Goal: Check status

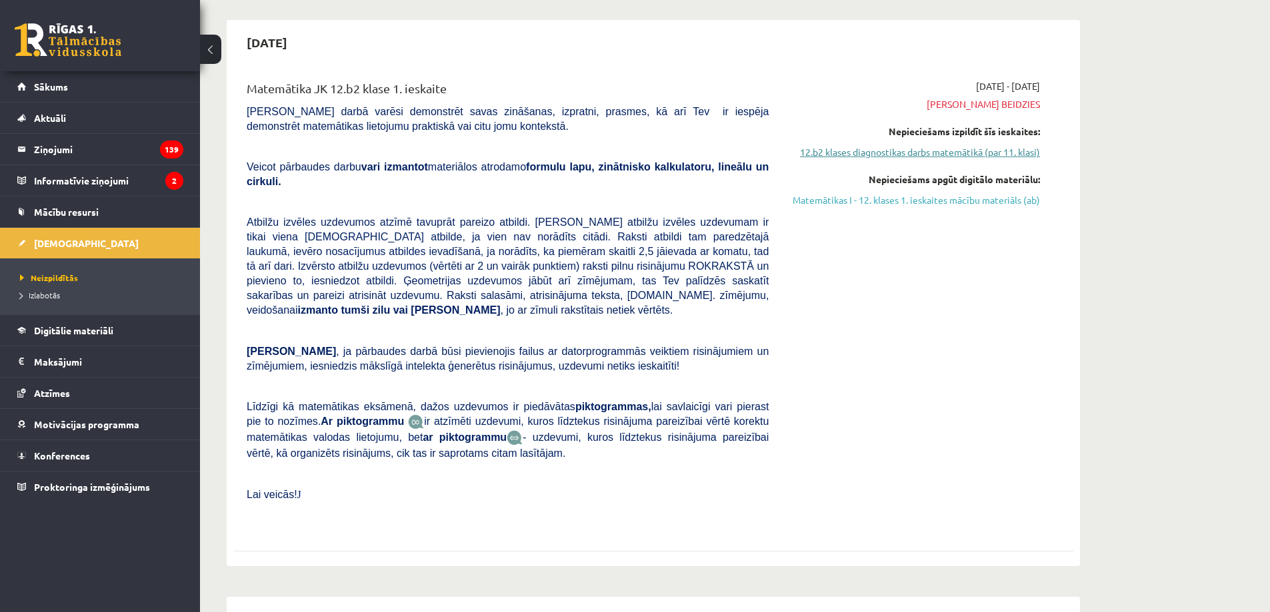
click at [832, 155] on link "12.b2 klases diagnostikas darbs matemātikā (par 11. klasi)" at bounding box center [913, 152] width 251 height 14
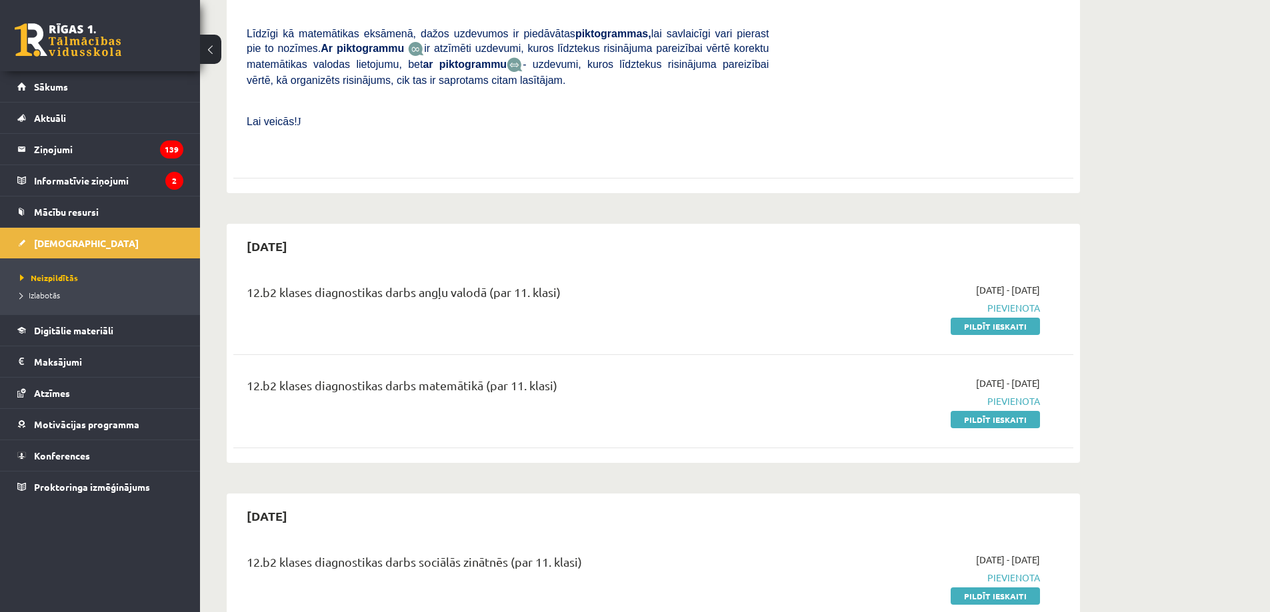
scroll to position [40, 0]
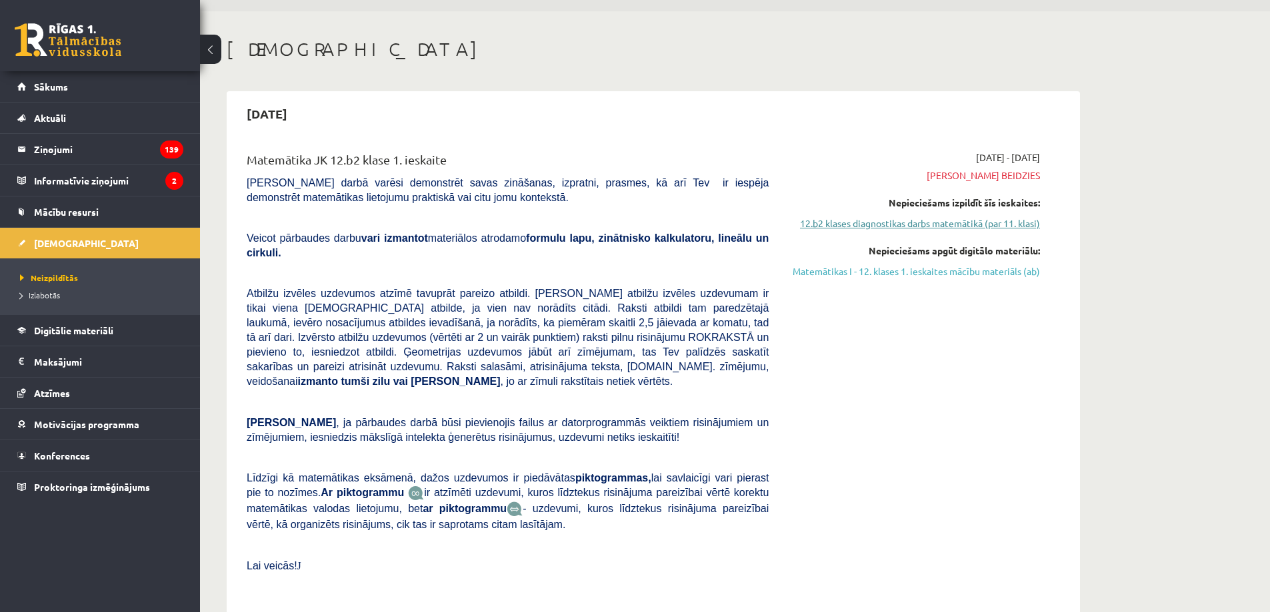
click at [937, 221] on link "12.b2 klases diagnostikas darbs matemātikā (par 11. klasi)" at bounding box center [913, 224] width 251 height 14
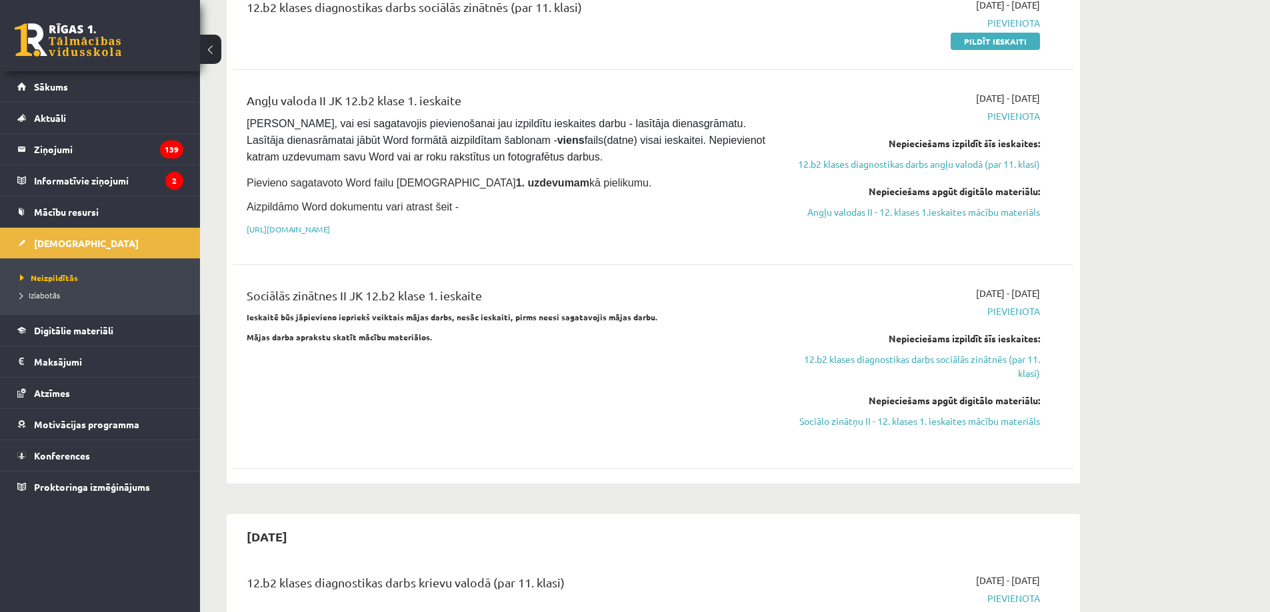
scroll to position [818, 0]
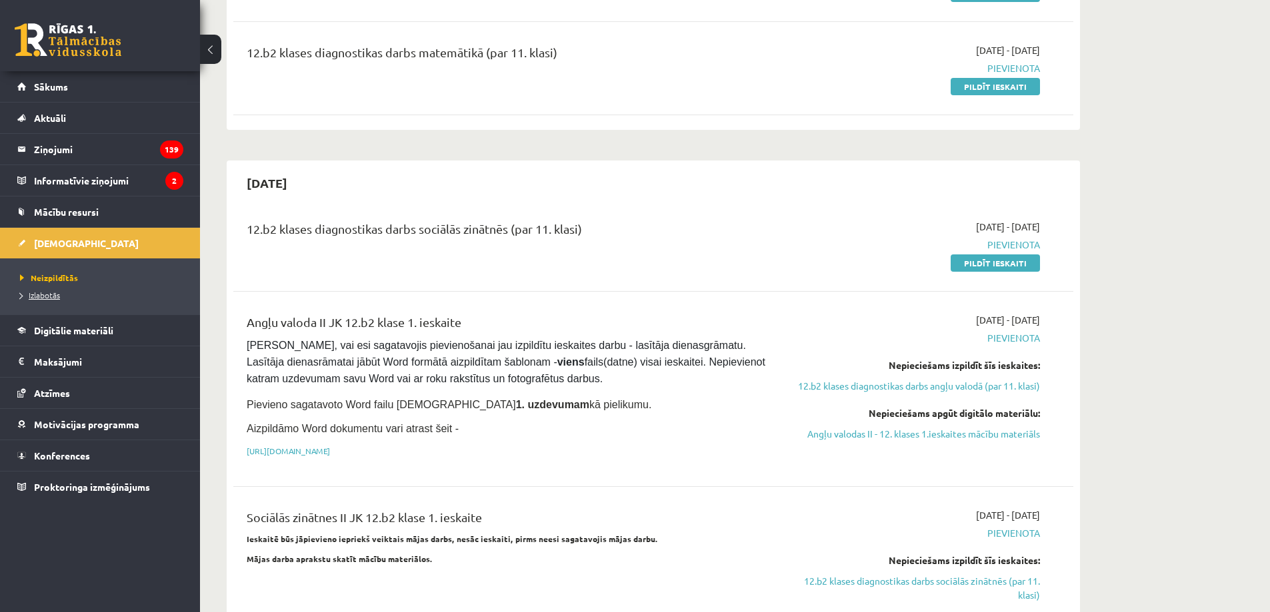
click at [55, 291] on span "Izlabotās" at bounding box center [40, 295] width 40 height 11
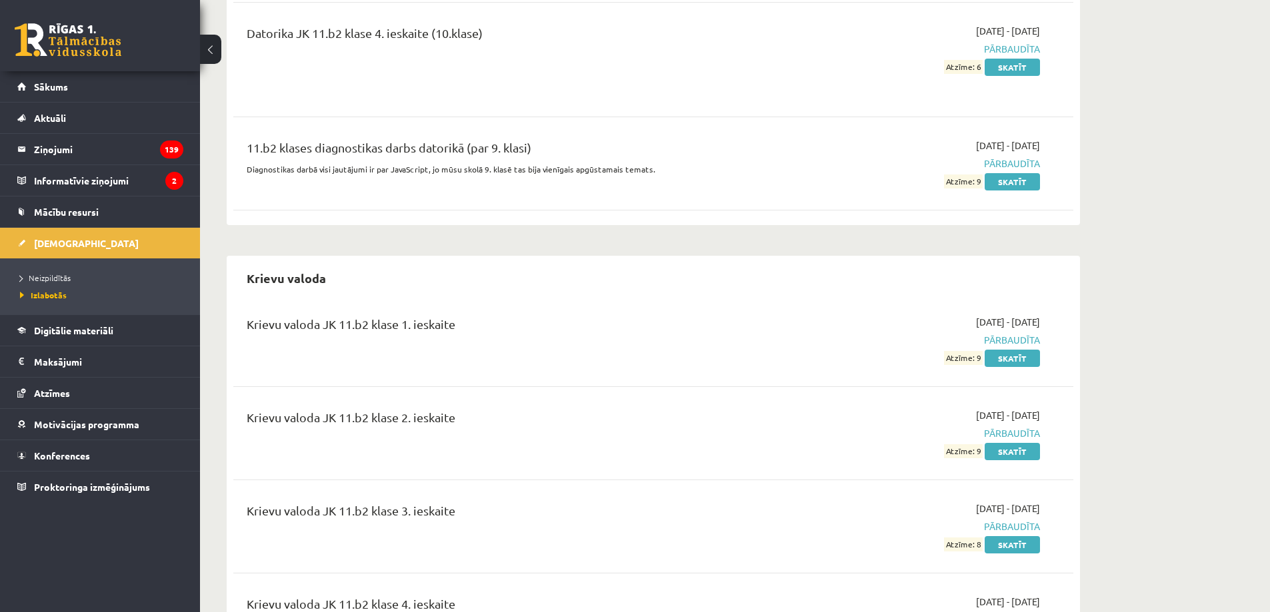
scroll to position [1333, 0]
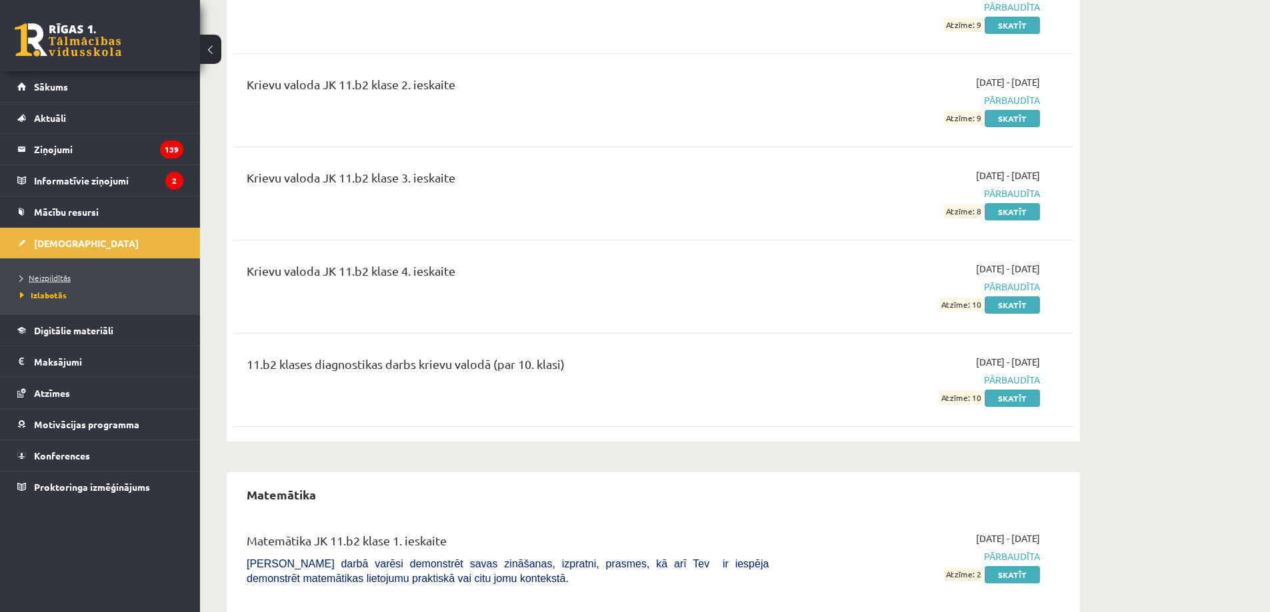
click at [59, 275] on span "Neizpildītās" at bounding box center [45, 278] width 51 height 11
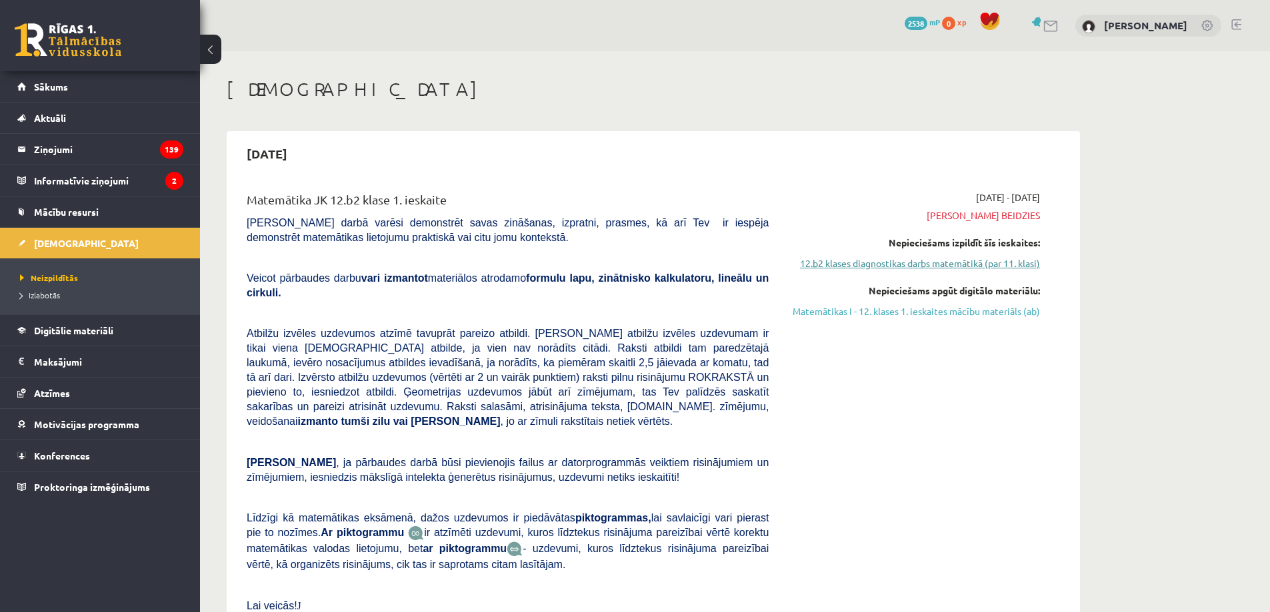
click at [834, 264] on link "12.b2 klases diagnostikas darbs matemātikā (par 11. klasi)" at bounding box center [913, 264] width 251 height 14
drag, startPoint x: 914, startPoint y: 311, endPoint x: 763, endPoint y: 56, distance: 296.7
click at [916, 311] on link "Matemātikas I - 12. klases 1. ieskaites mācību materiāls (ab)" at bounding box center [913, 312] width 251 height 14
click at [851, 257] on link "12.b2 klases diagnostikas darbs matemātikā (par 11. klasi)" at bounding box center [913, 264] width 251 height 14
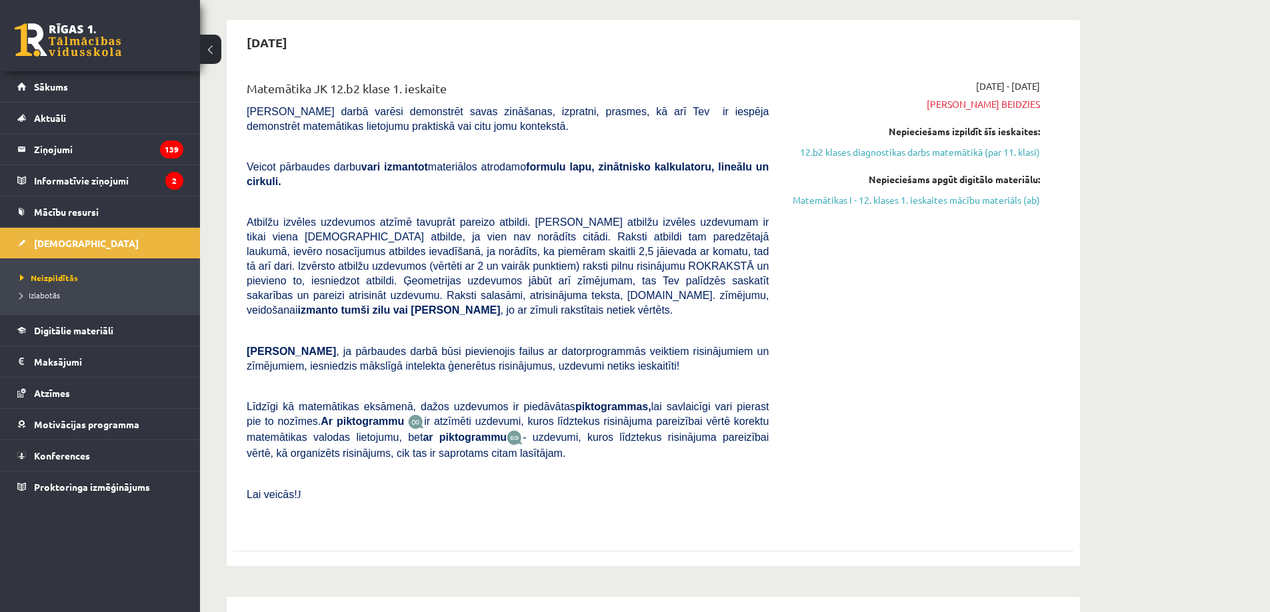
scroll to position [444, 0]
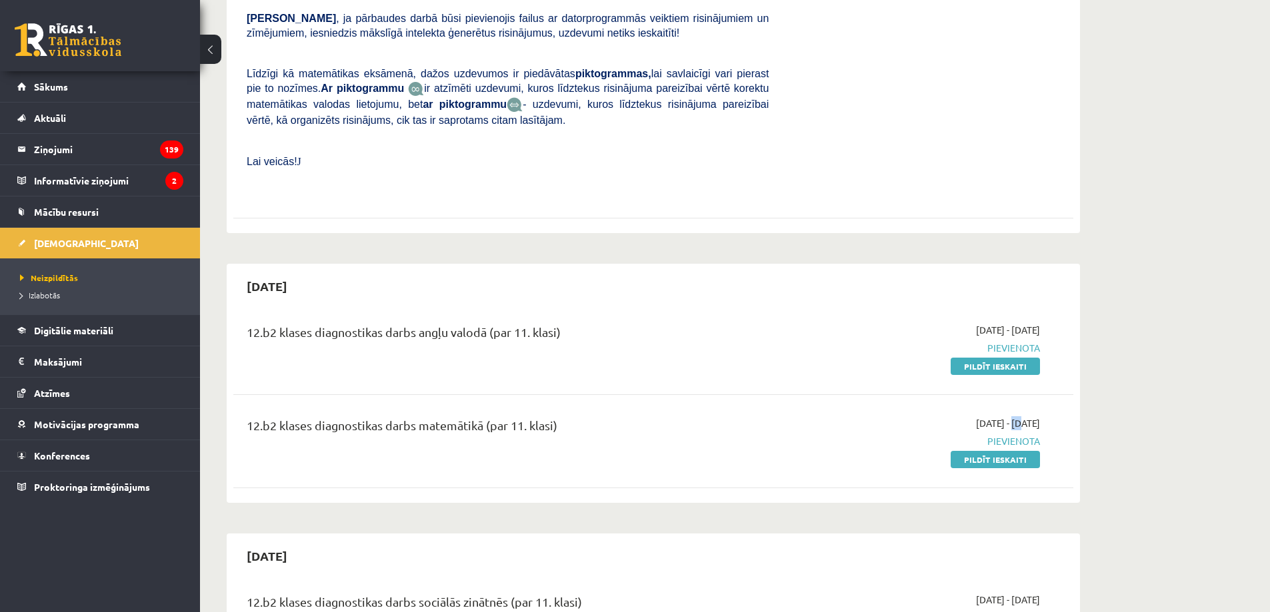
drag, startPoint x: 974, startPoint y: 395, endPoint x: 984, endPoint y: 393, distance: 9.7
click at [984, 417] on span "2025-09-17 - 2025-09-20" at bounding box center [1008, 424] width 64 height 14
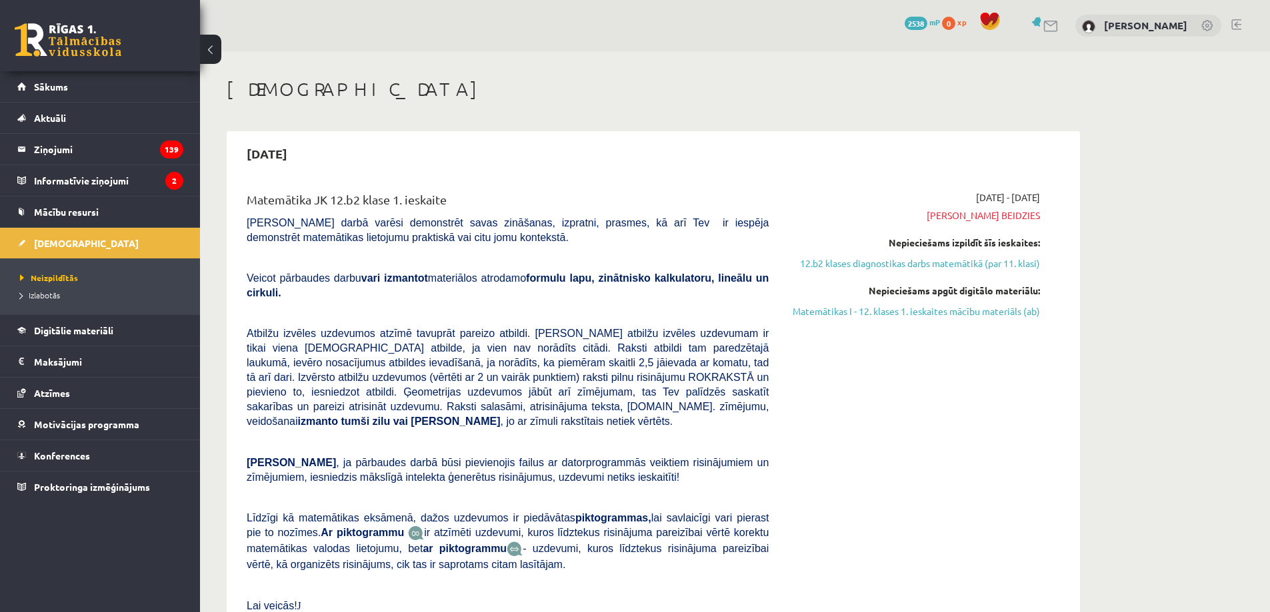
scroll to position [222, 0]
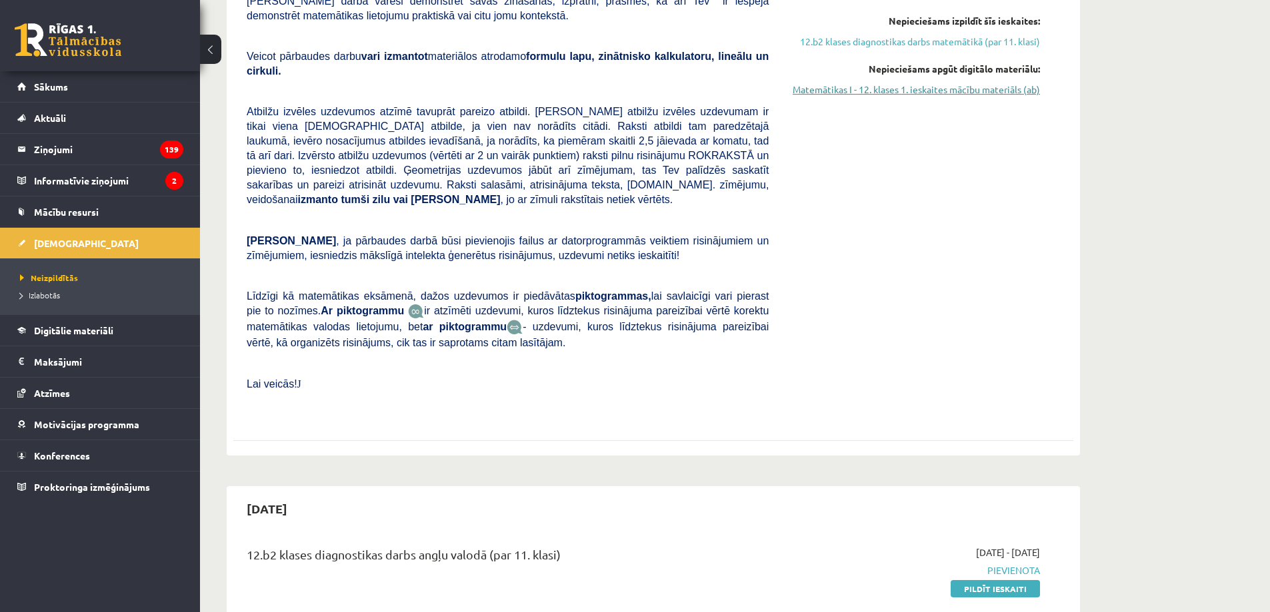
click at [850, 88] on link "Matemātikas I - 12. klases 1. ieskaites mācību materiāls (ab)" at bounding box center [913, 90] width 251 height 14
